Goal: Transaction & Acquisition: Purchase product/service

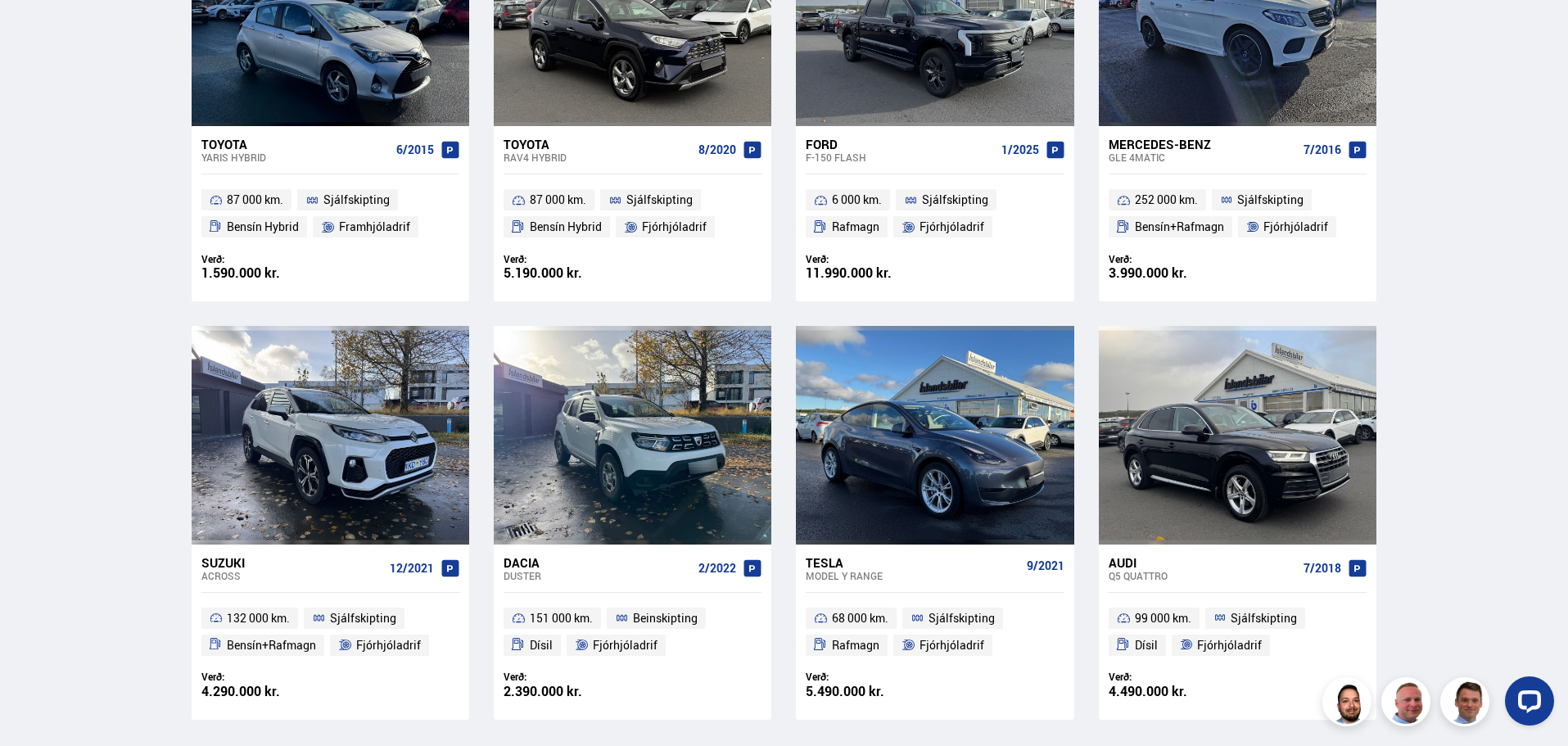
scroll to position [982, 0]
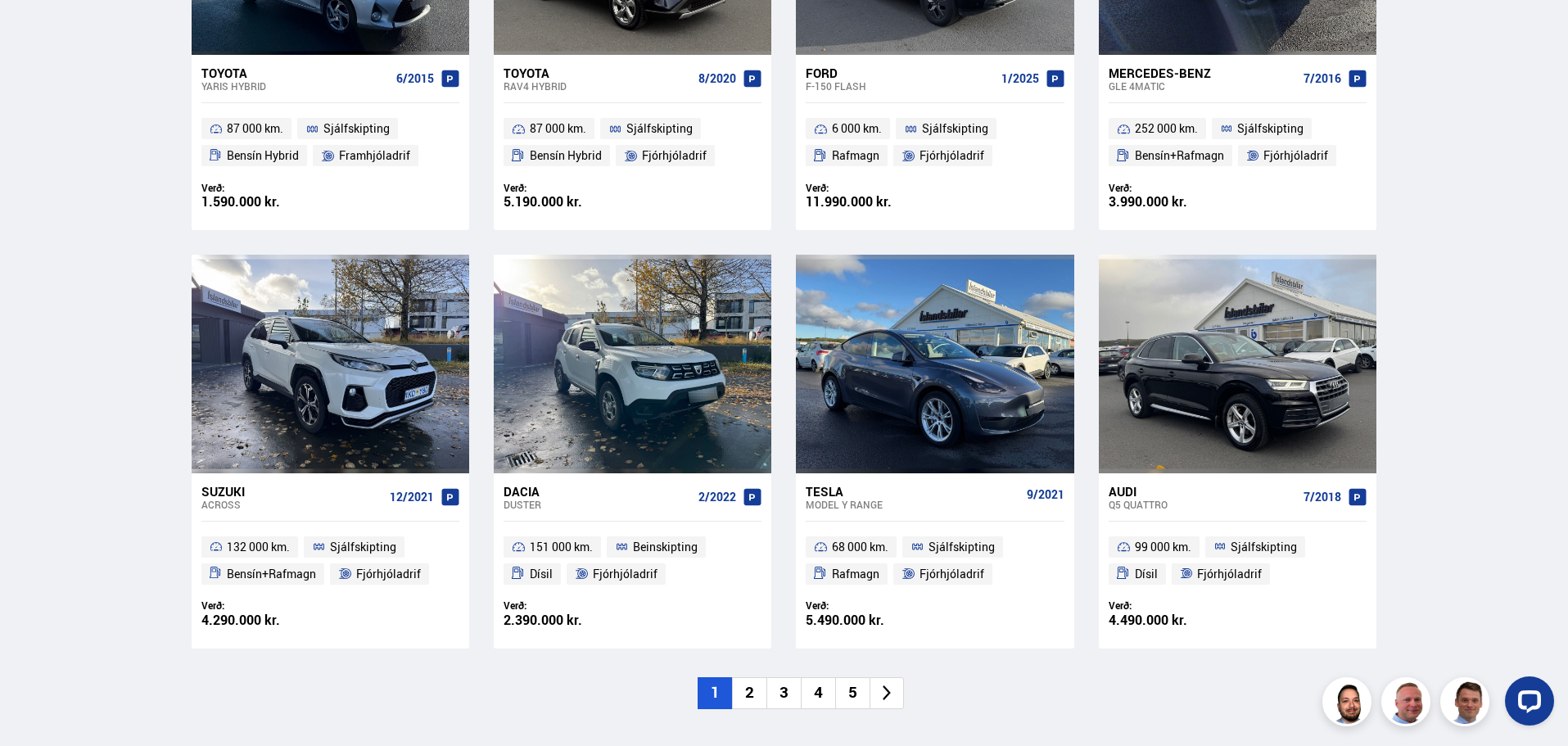
click at [754, 695] on li "2" at bounding box center [749, 692] width 34 height 32
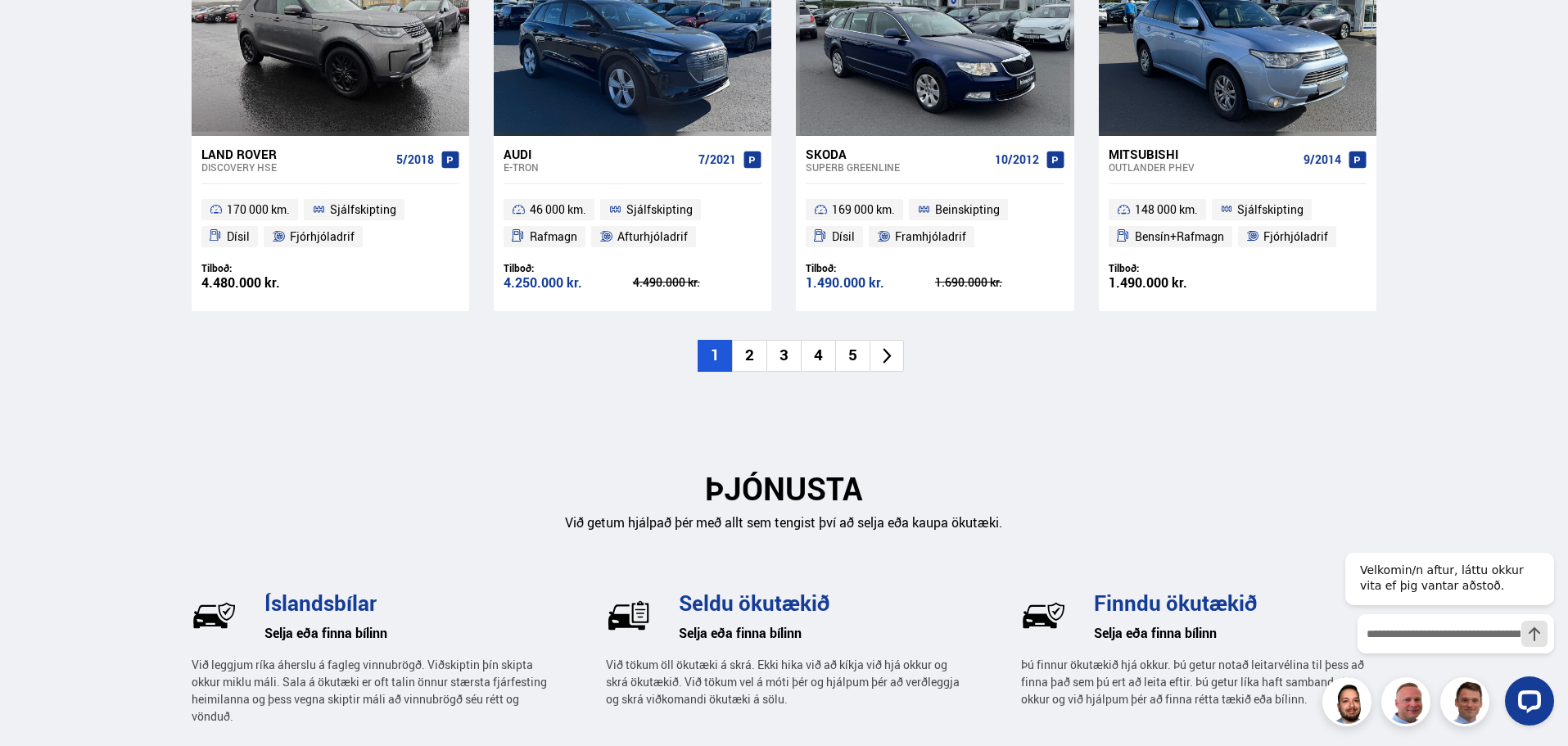
scroll to position [1883, 0]
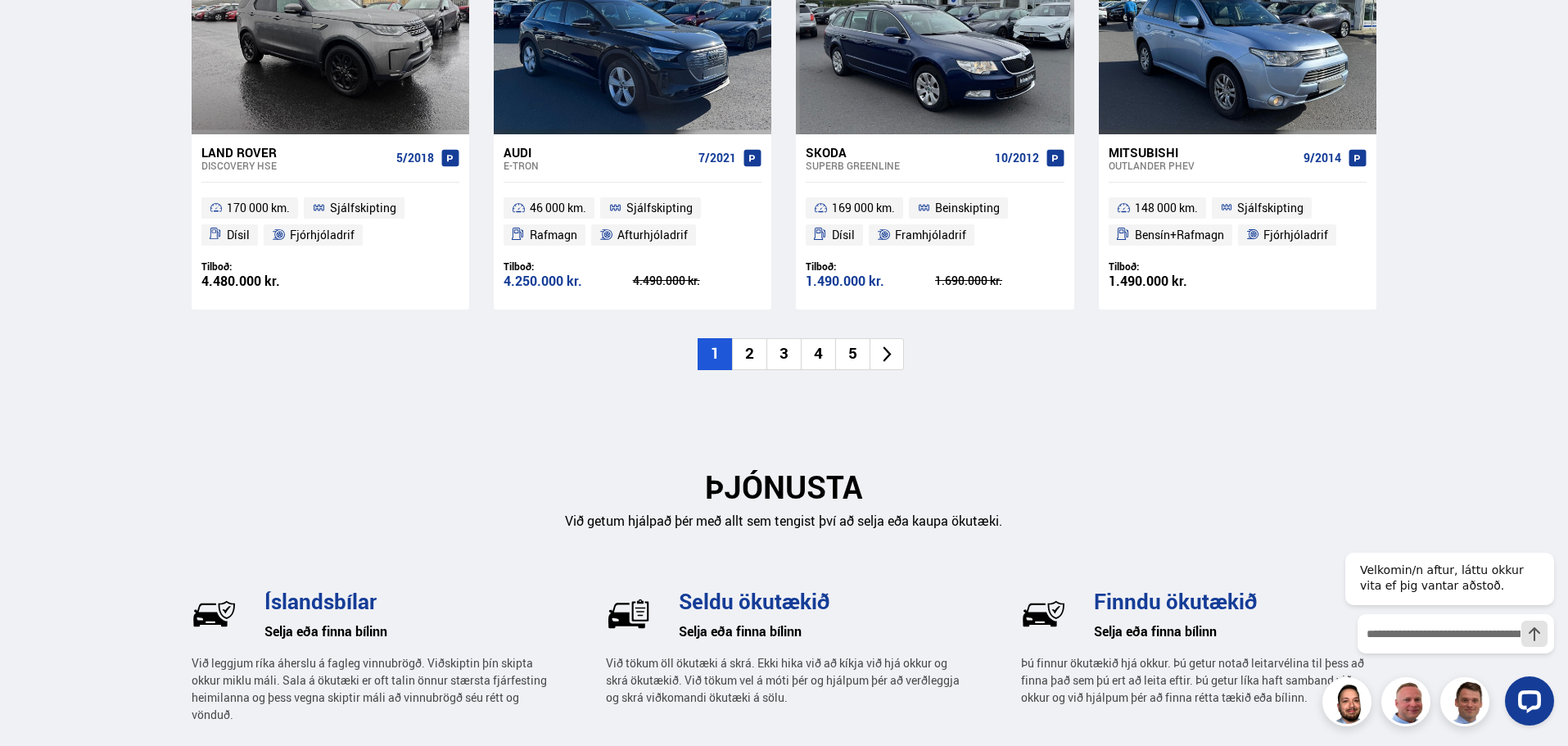
click at [750, 353] on li "2" at bounding box center [749, 354] width 34 height 32
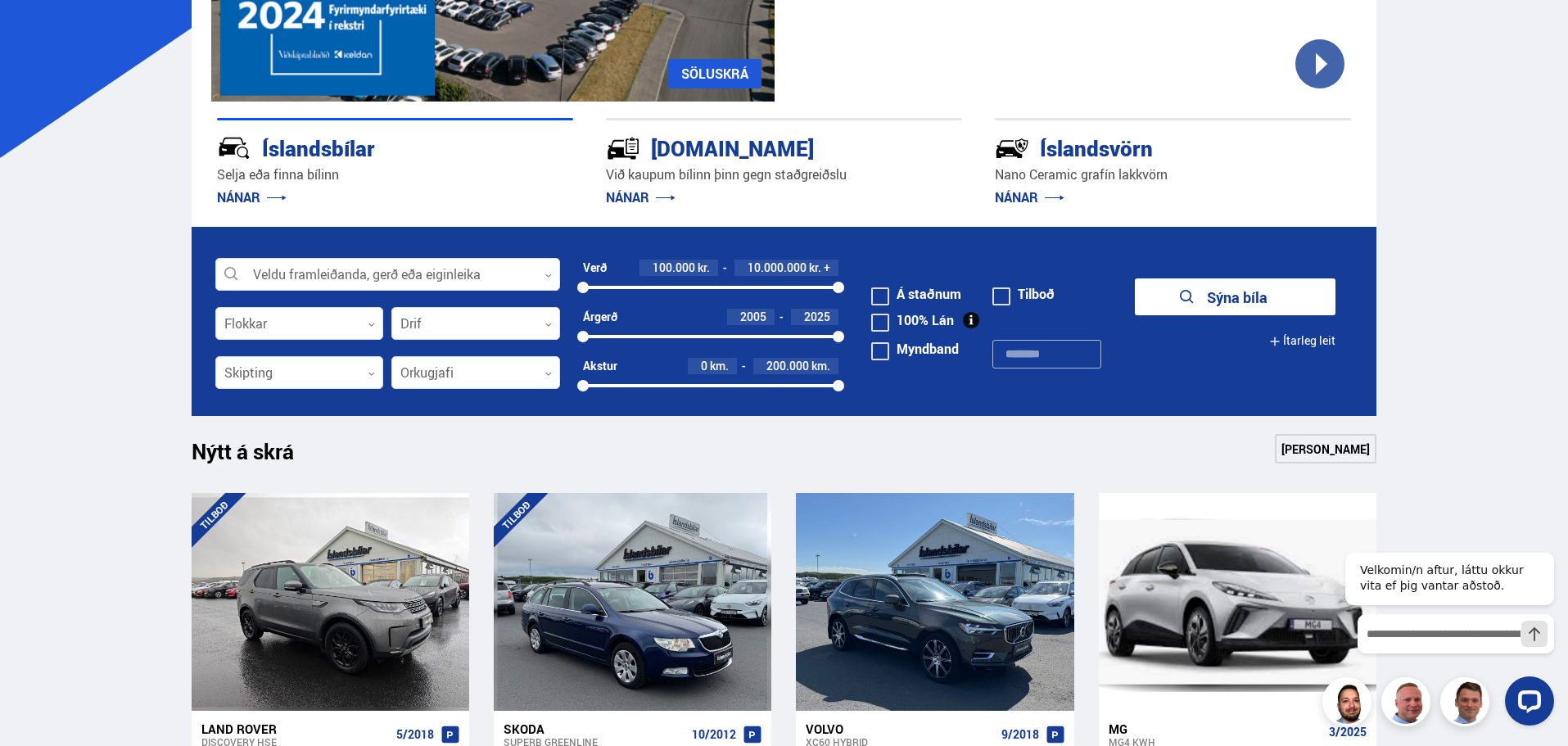
scroll to position [327, 0]
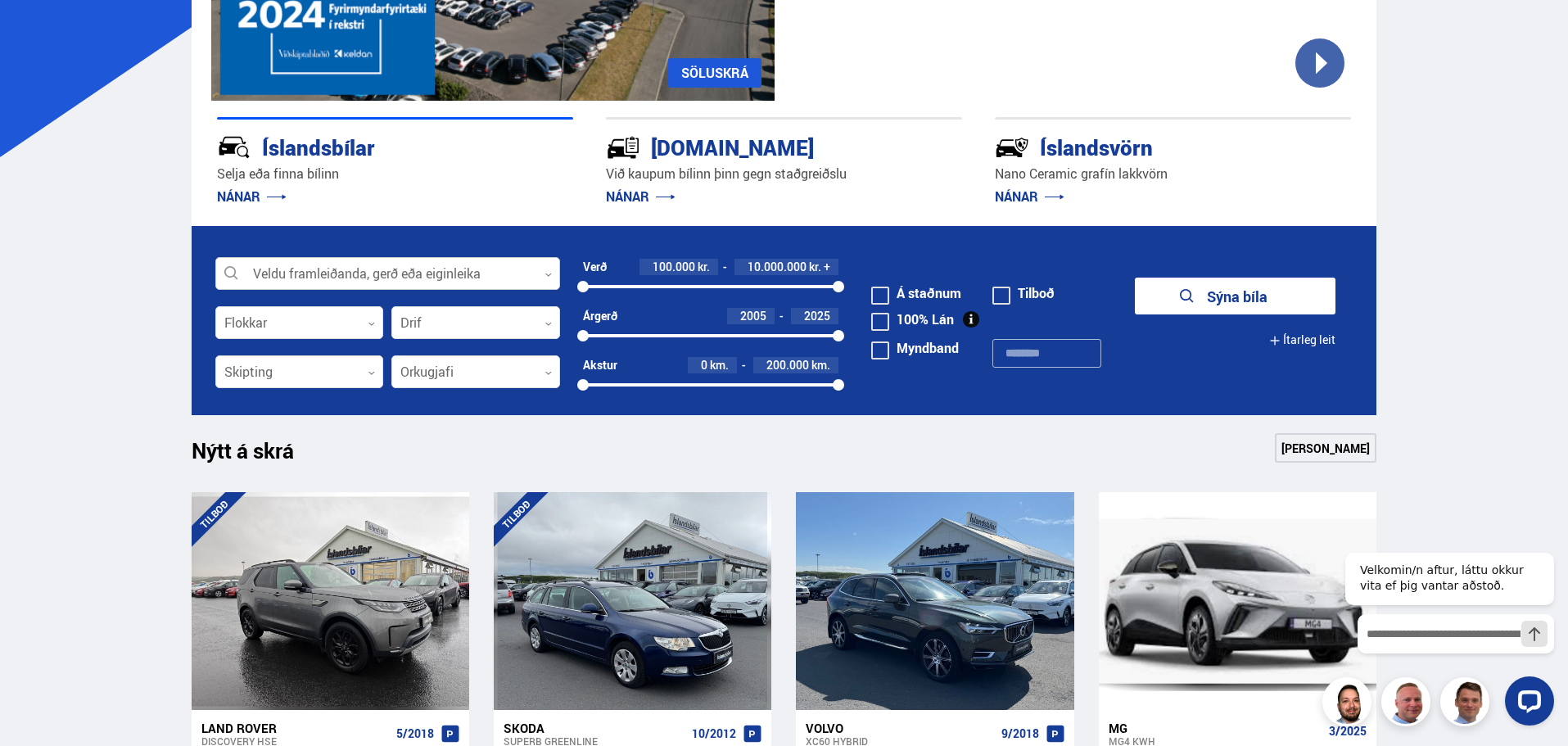
click at [445, 274] on div at bounding box center [387, 274] width 344 height 33
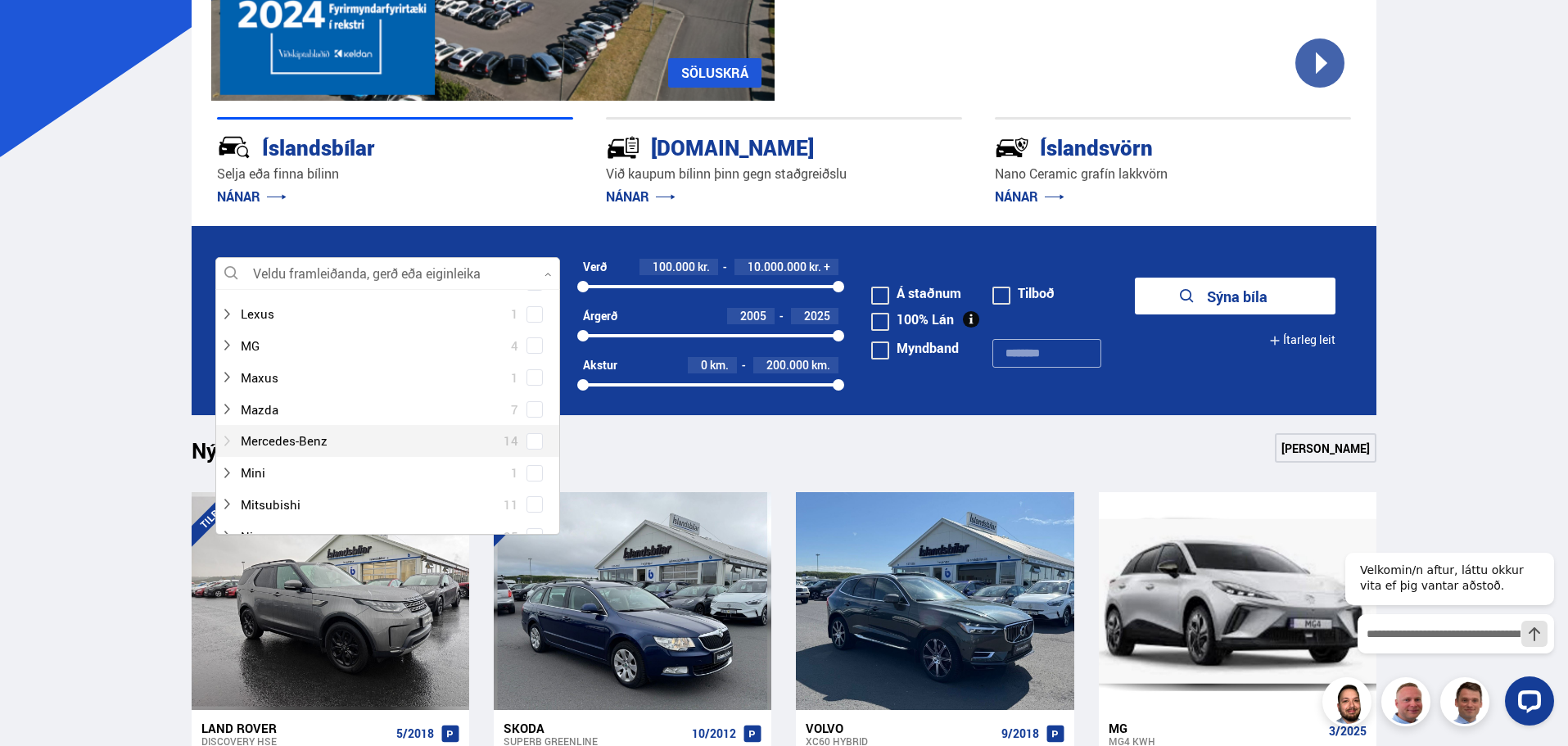
scroll to position [736, 0]
click at [225, 420] on icon at bounding box center [227, 423] width 13 height 13
click at [528, 350] on span at bounding box center [534, 354] width 16 height 16
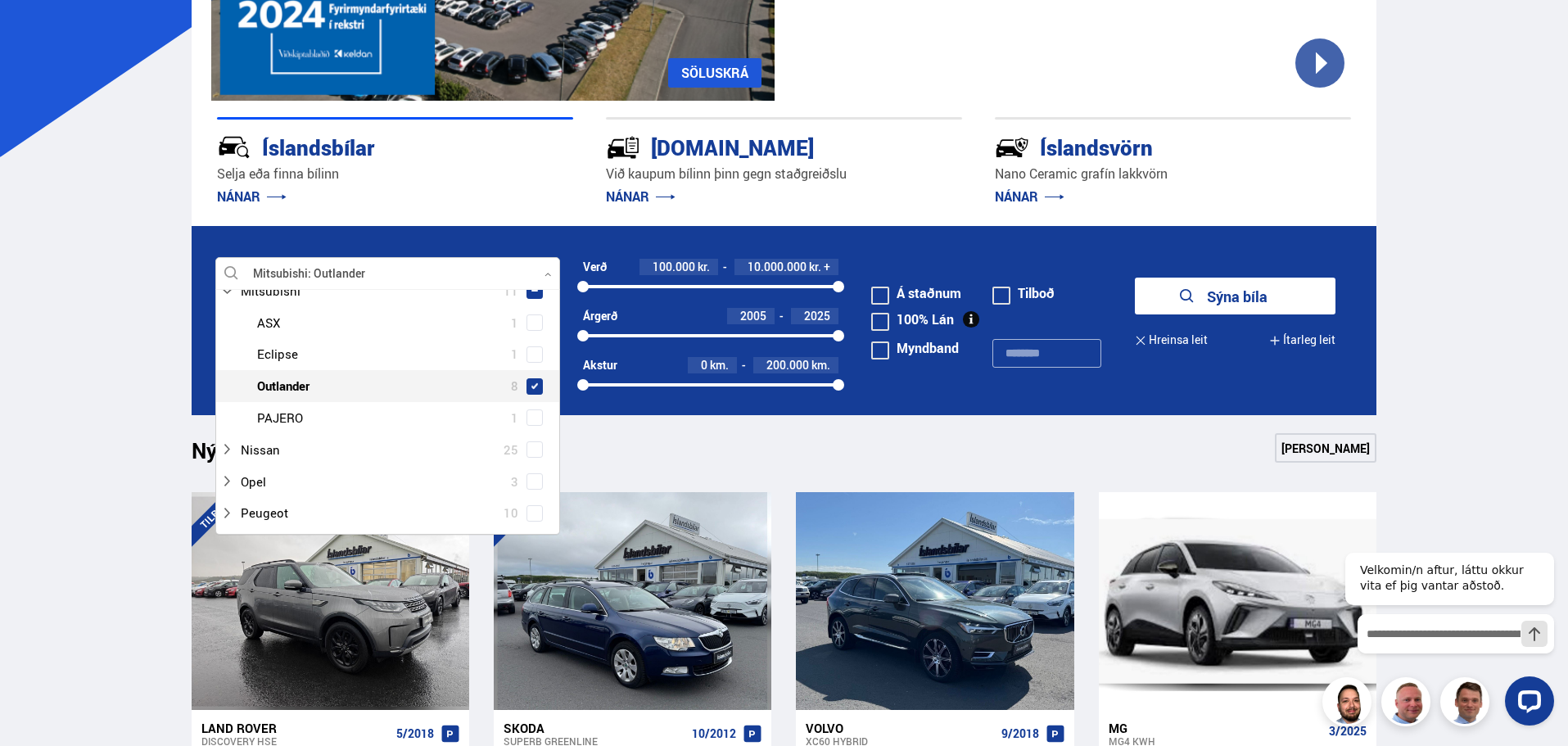
scroll to position [932, 0]
click at [1209, 295] on button "Sýna 8 bíla" at bounding box center [1235, 296] width 201 height 37
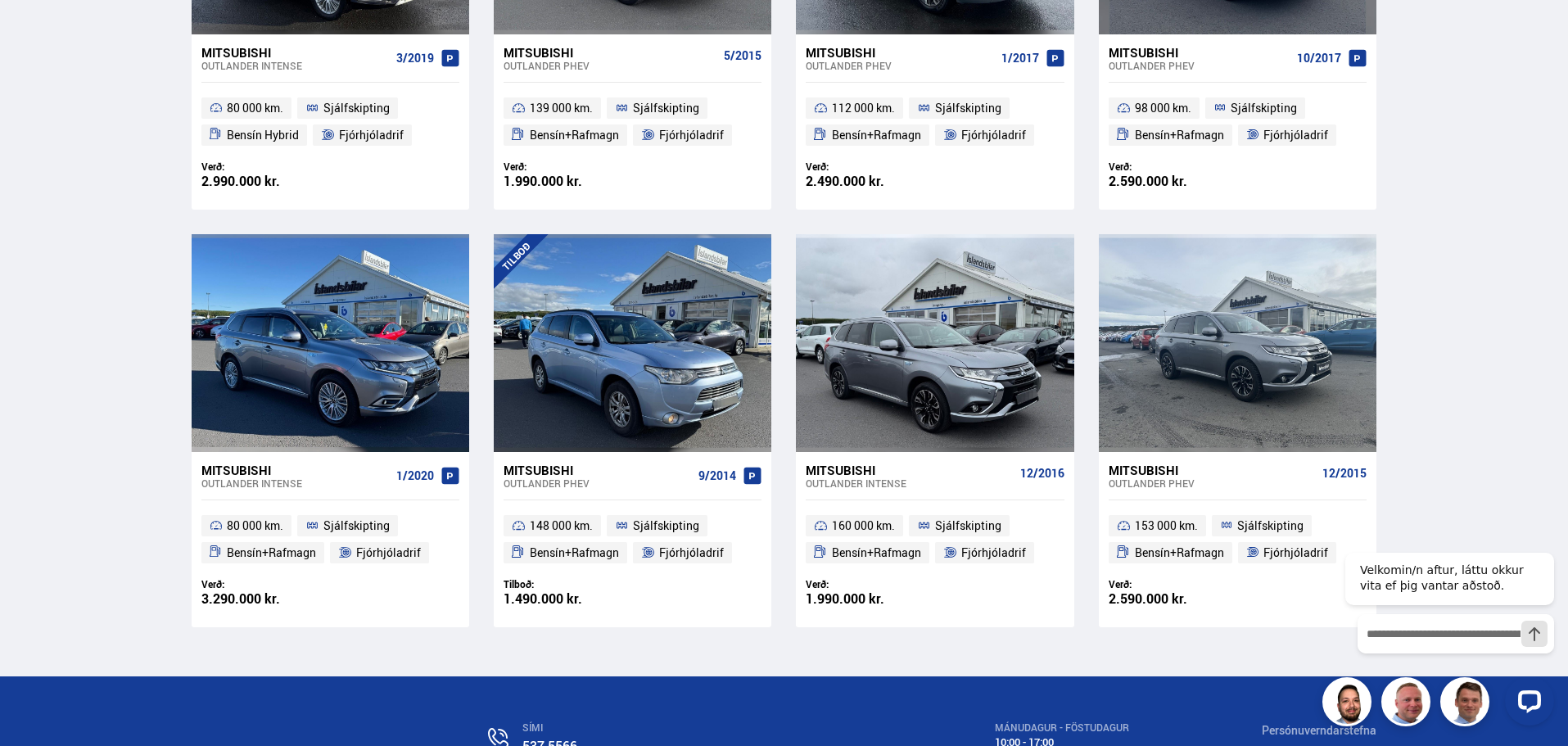
scroll to position [573, 0]
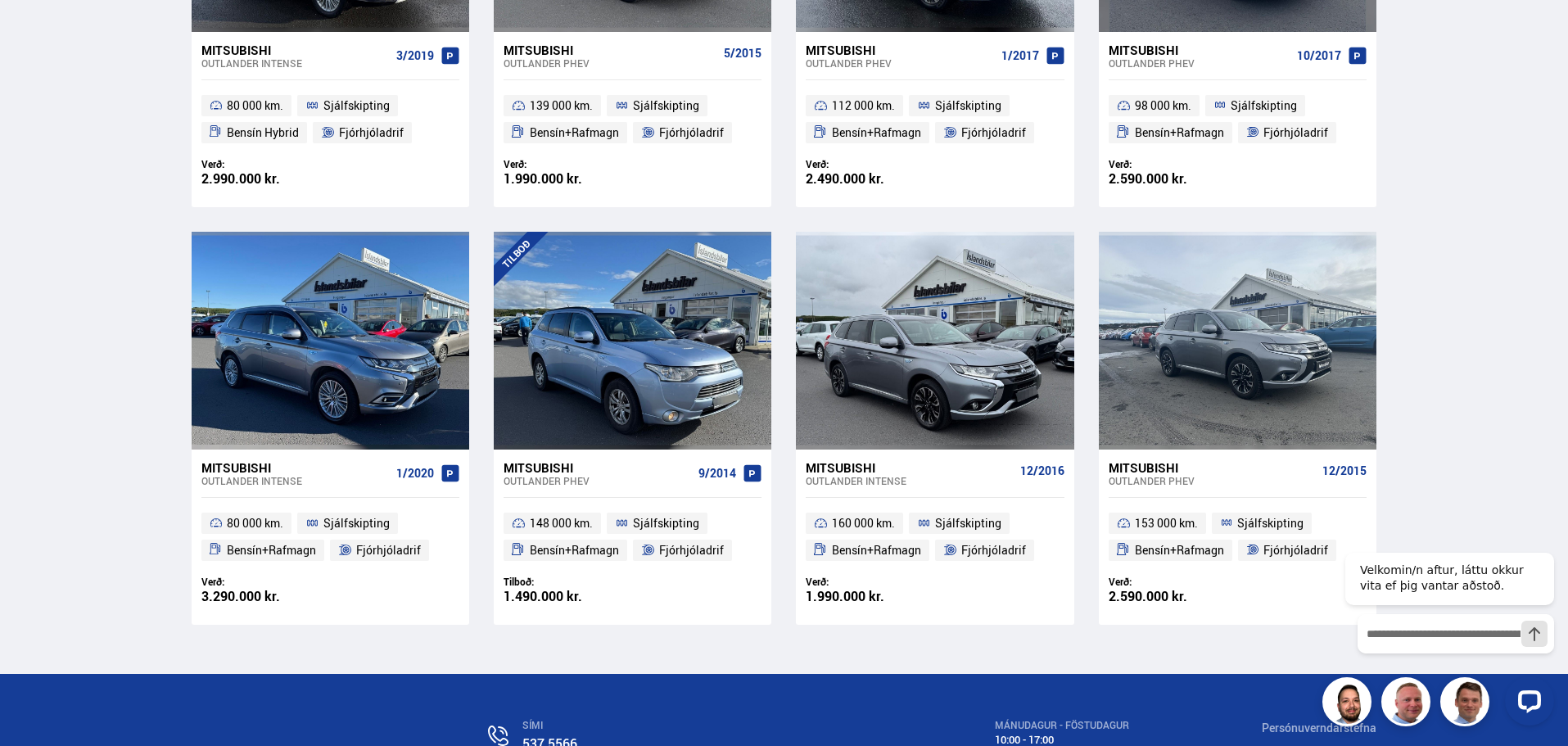
click at [254, 467] on div "Mitsubishi" at bounding box center [296, 467] width 188 height 14
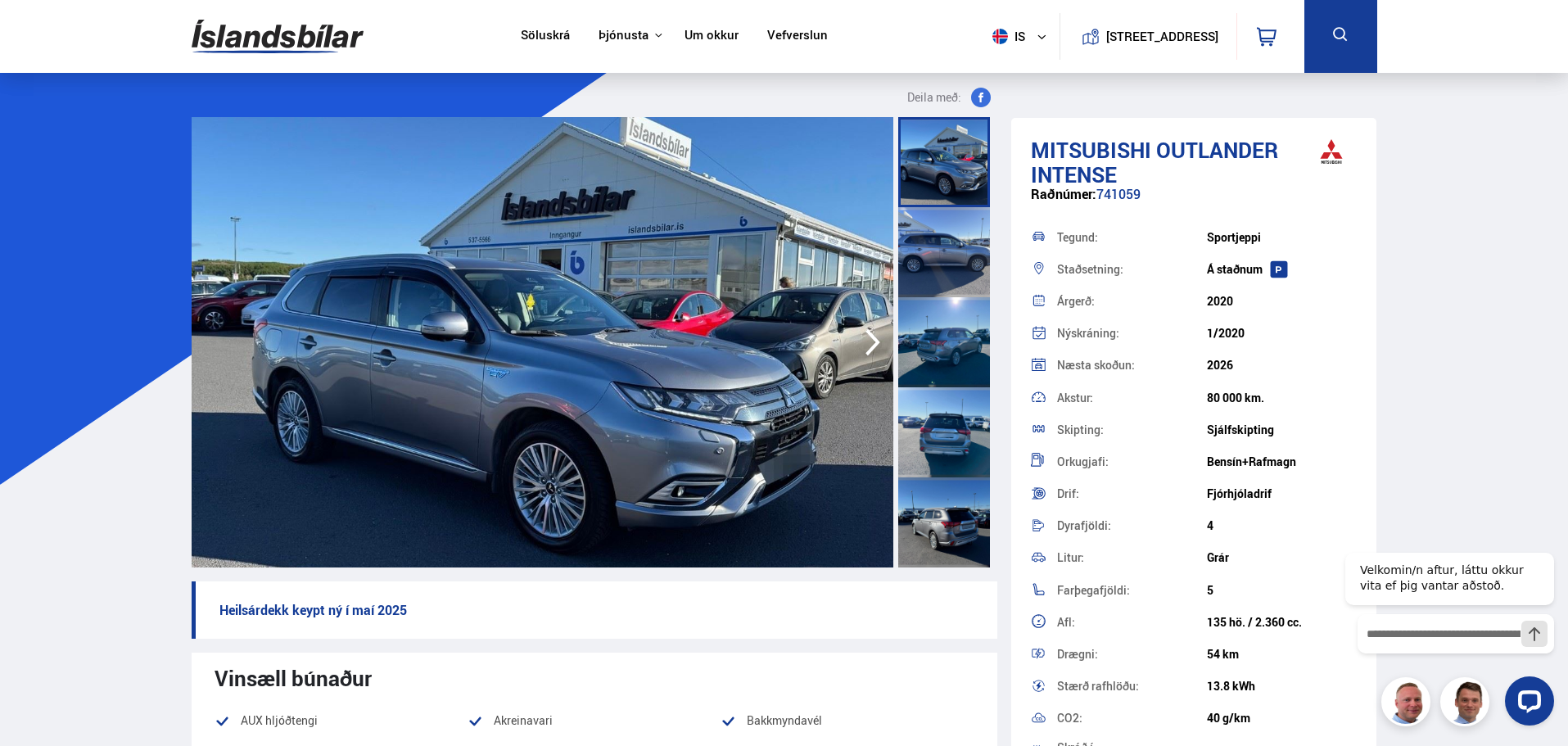
click at [609, 363] on img at bounding box center [542, 341] width 702 height 450
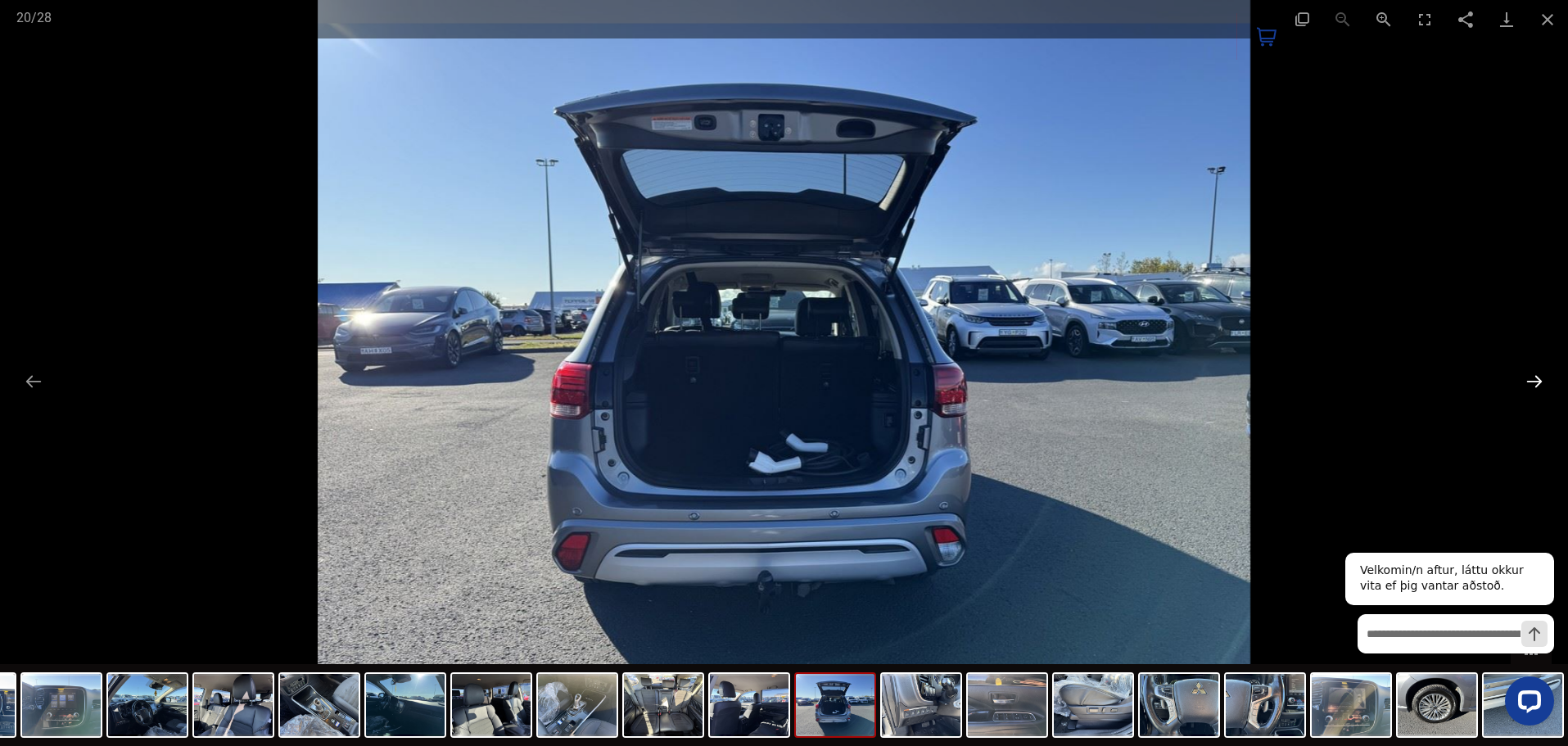
click at [1541, 379] on button "Next slide" at bounding box center [1535, 381] width 34 height 32
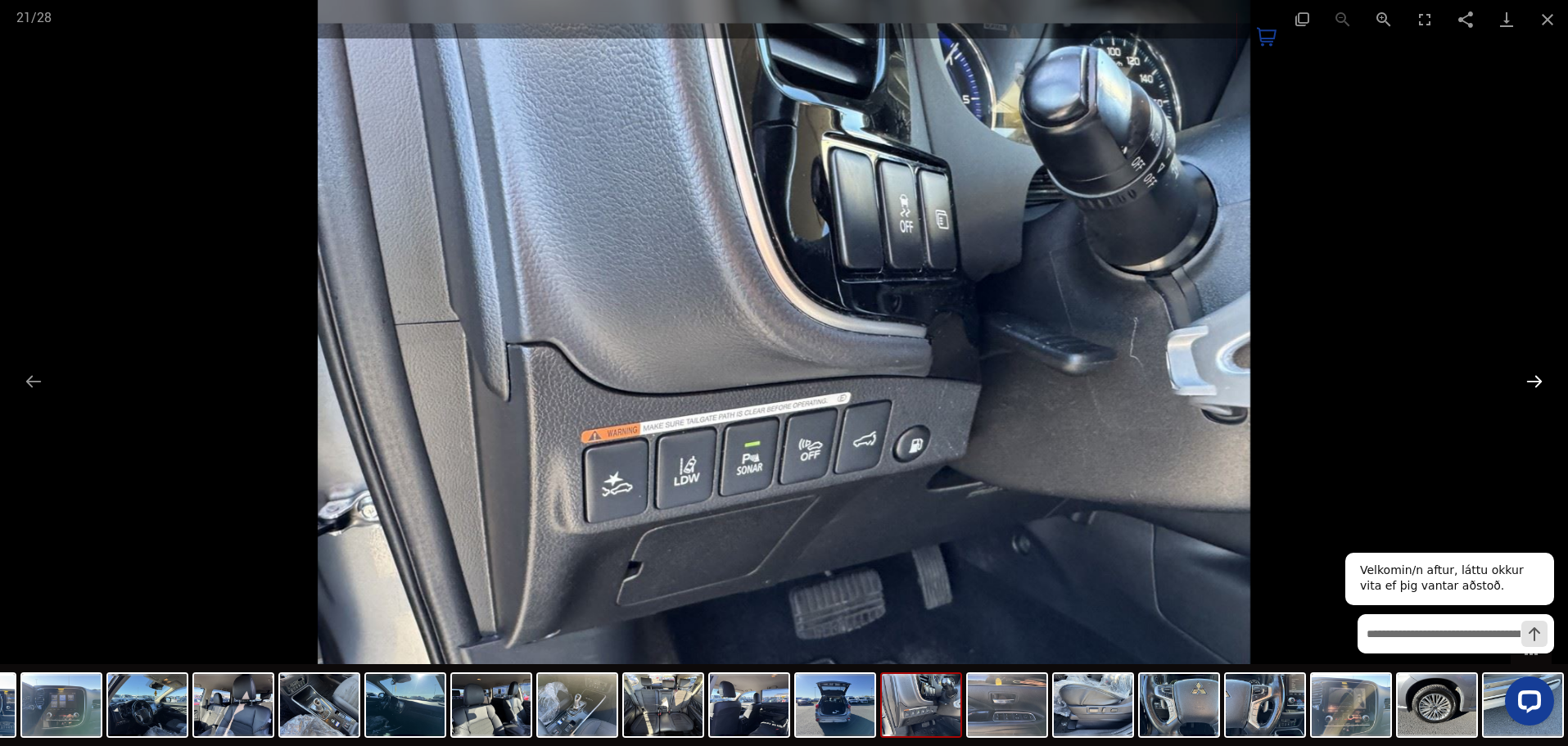
click at [1534, 377] on button "Next slide" at bounding box center [1535, 381] width 34 height 32
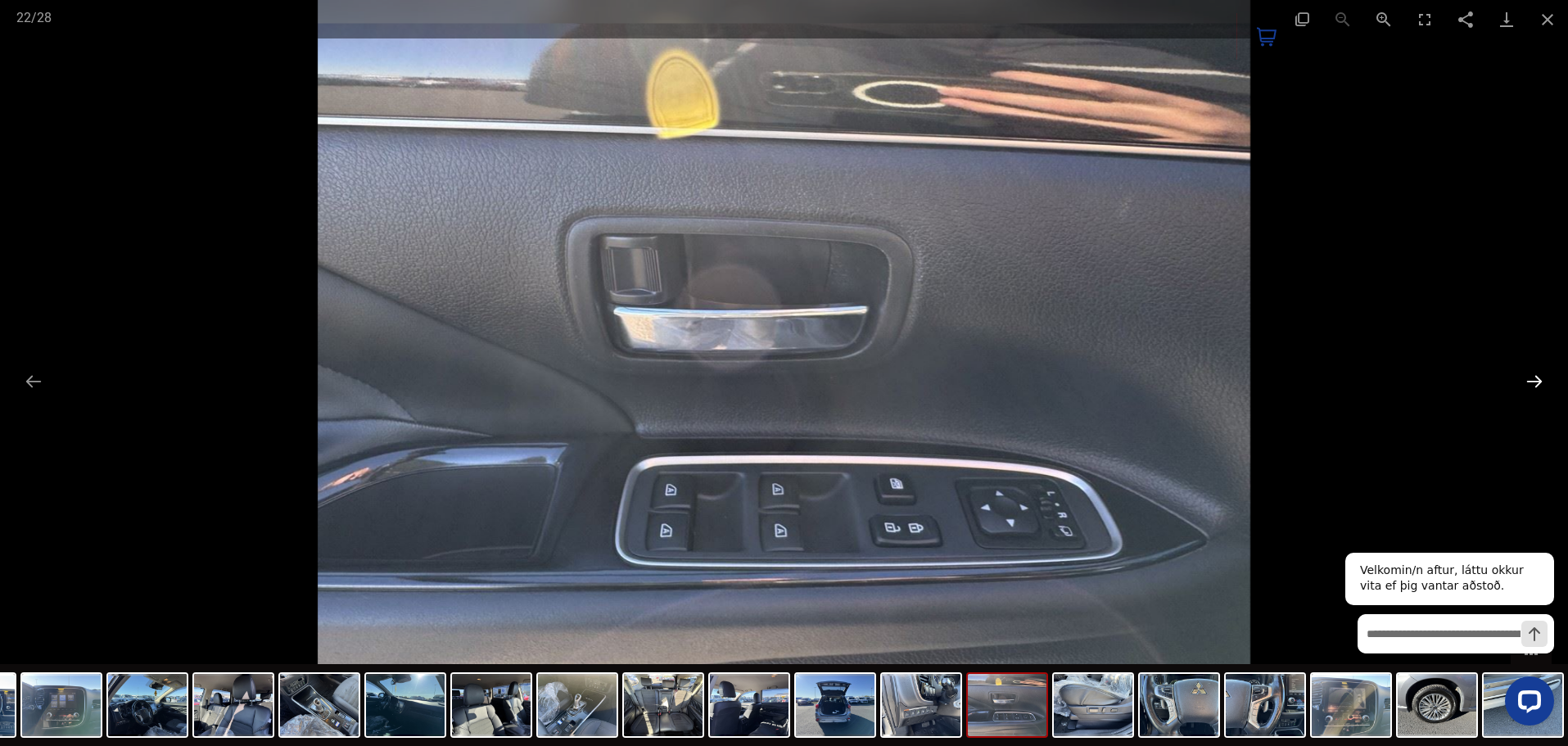
click at [1531, 384] on button "Next slide" at bounding box center [1535, 381] width 34 height 32
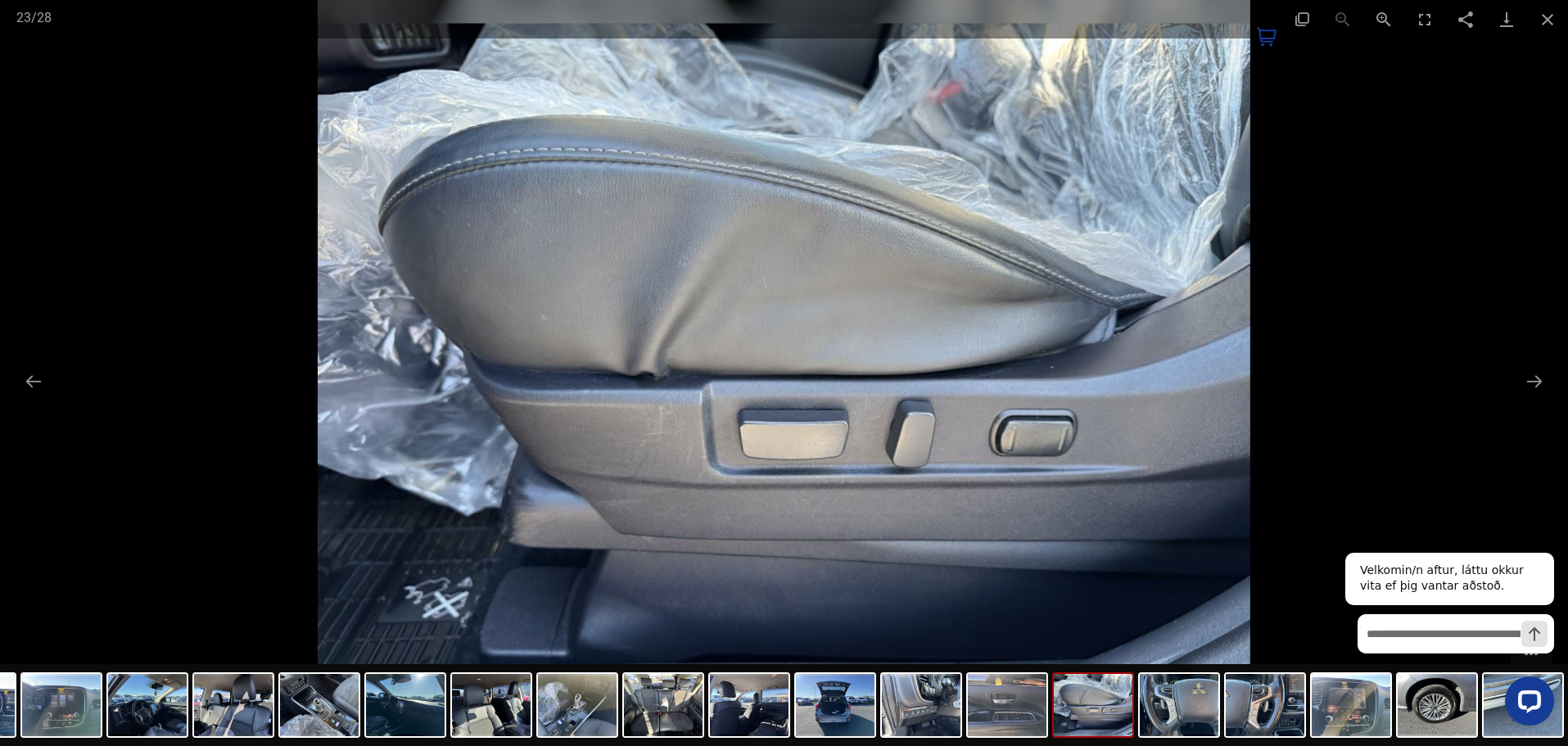
scroll to position [749, 0]
click at [1541, 17] on button "Close gallery" at bounding box center [1548, 19] width 41 height 38
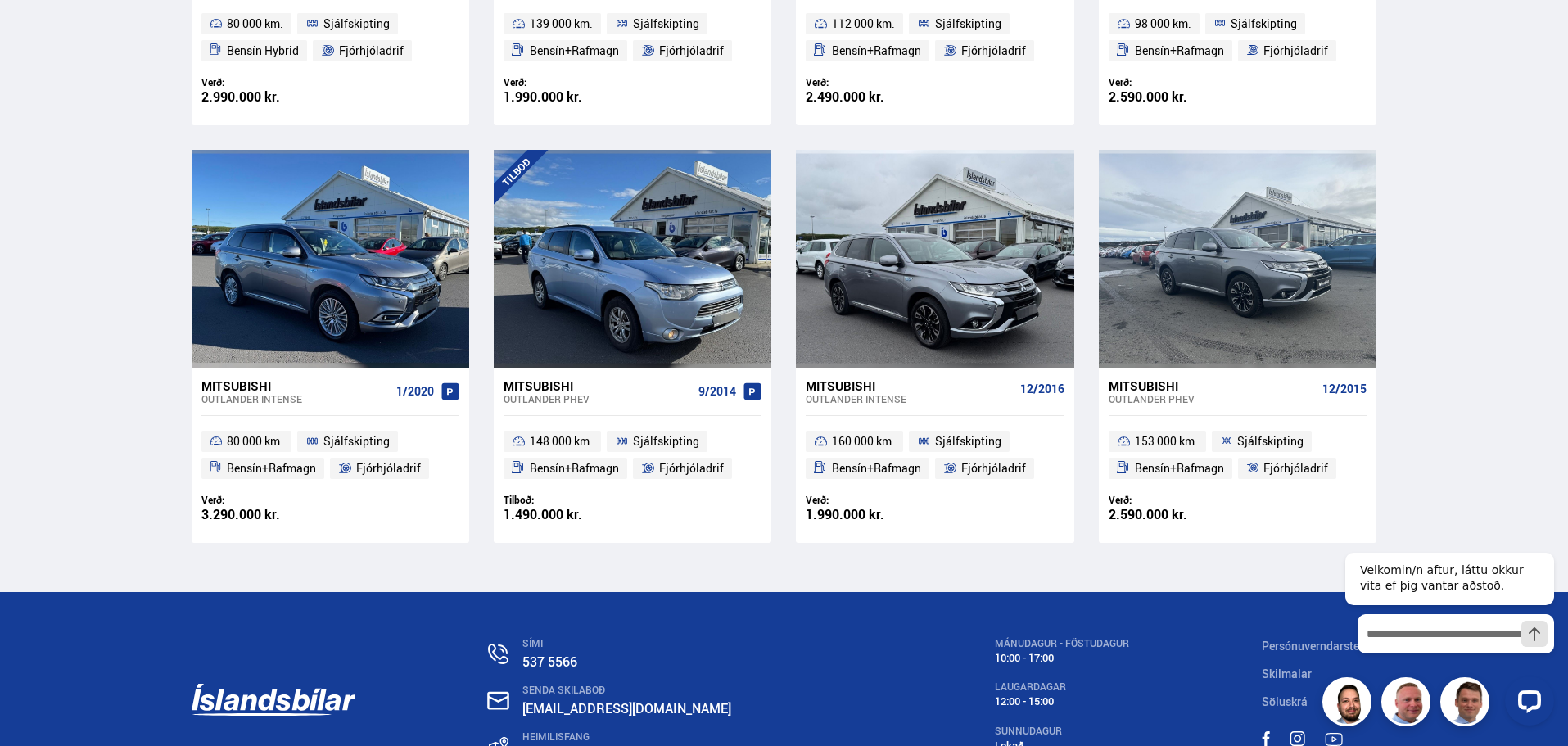
scroll to position [736, 0]
